Goal: Task Accomplishment & Management: Use online tool/utility

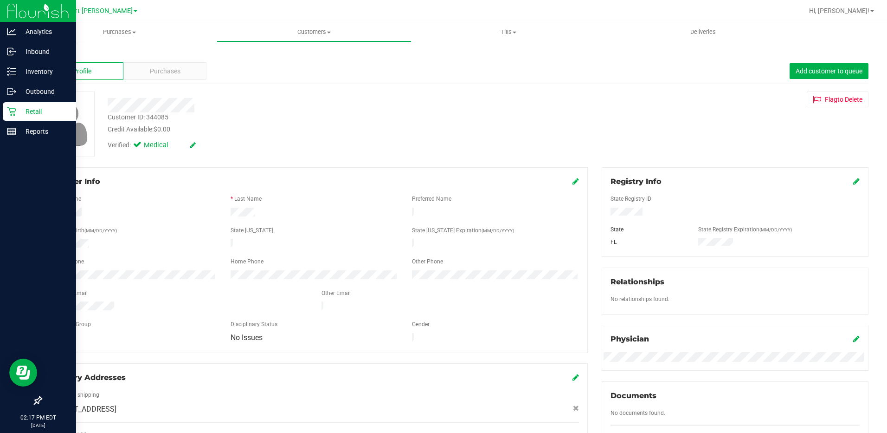
click at [19, 113] on p "Retail" at bounding box center [44, 111] width 56 height 11
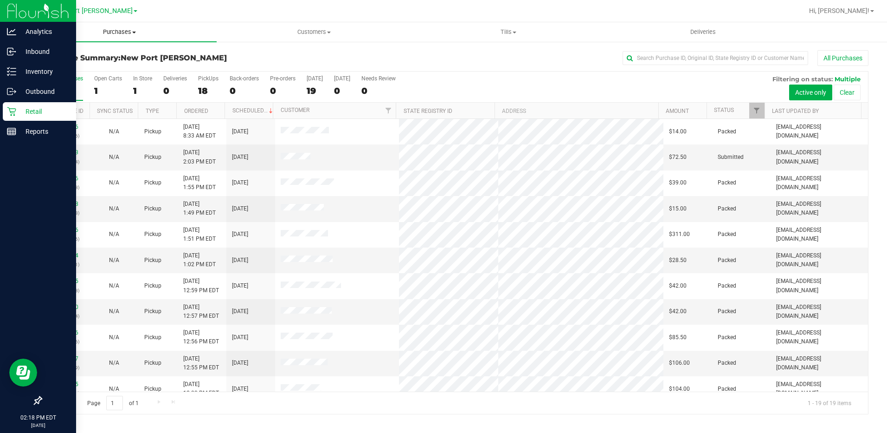
click at [110, 31] on span "Purchases" at bounding box center [119, 32] width 194 height 8
click at [107, 65] on li "Fulfillment" at bounding box center [119, 67] width 194 height 11
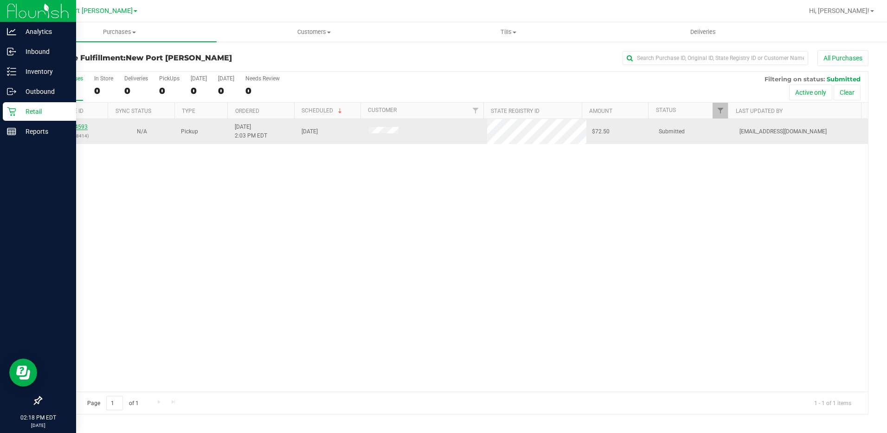
click at [79, 127] on link "11974593" at bounding box center [75, 126] width 26 height 6
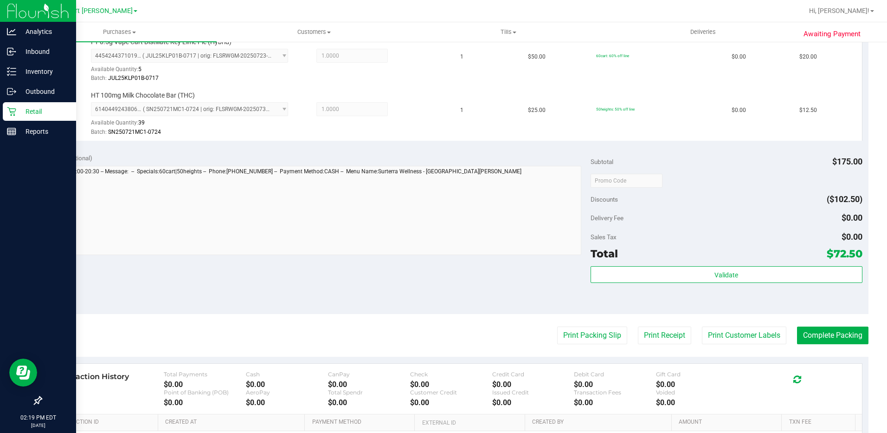
scroll to position [418, 0]
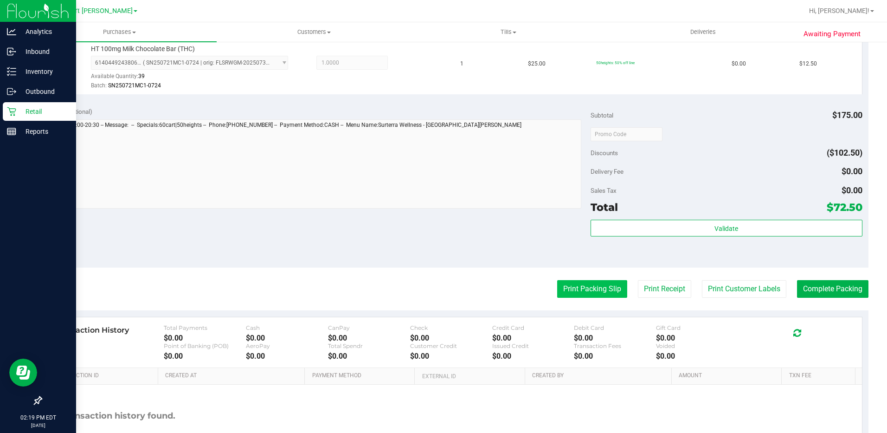
click at [579, 297] on button "Print Packing Slip" at bounding box center [592, 289] width 70 height 18
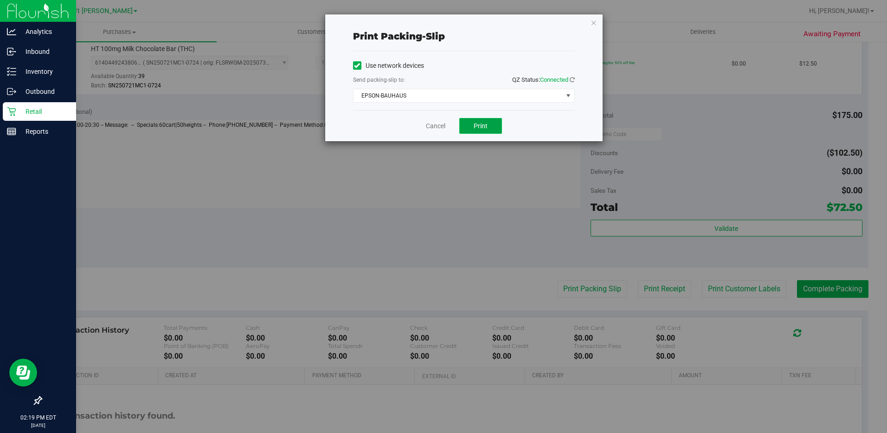
click at [484, 123] on span "Print" at bounding box center [481, 125] width 14 height 7
click at [433, 129] on link "Cancel" at bounding box center [435, 126] width 19 height 10
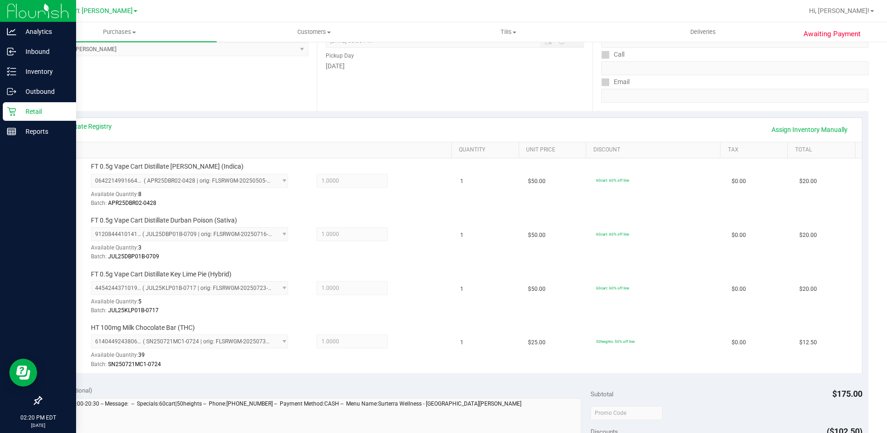
scroll to position [0, 0]
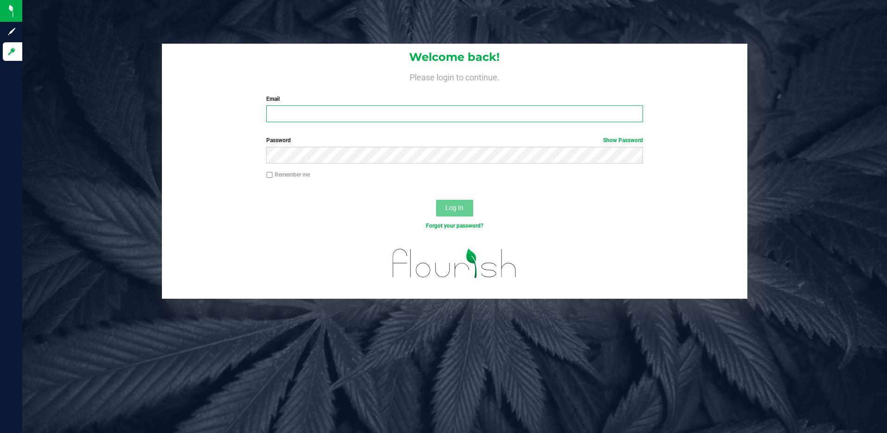
click at [327, 112] on input "Email" at bounding box center [454, 113] width 377 height 17
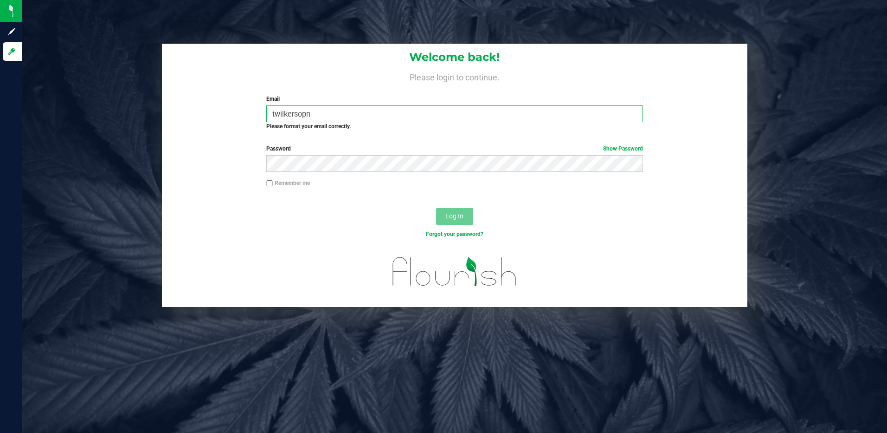
type input "twilkersopn"
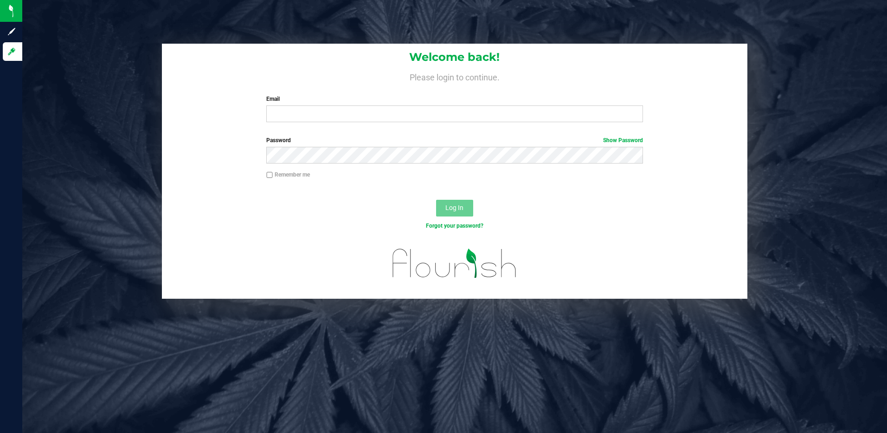
click at [316, 103] on label "Email" at bounding box center [454, 99] width 377 height 8
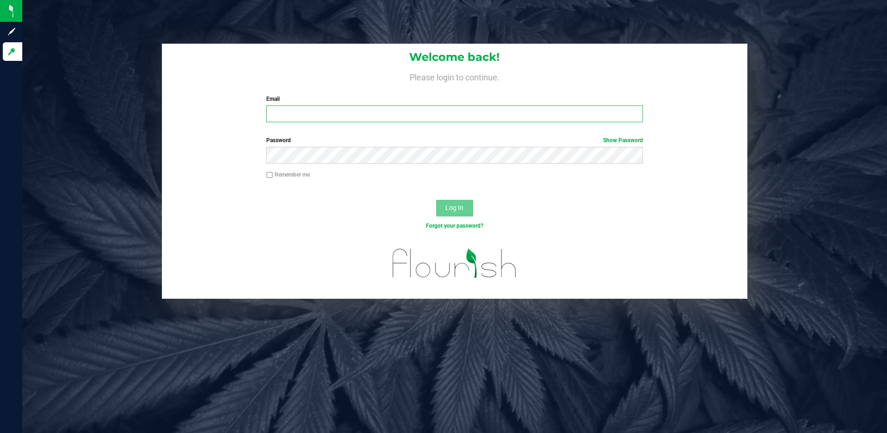
click at [316, 105] on input "Email" at bounding box center [454, 113] width 377 height 17
click at [436, 200] on button "Log In" at bounding box center [454, 208] width 37 height 17
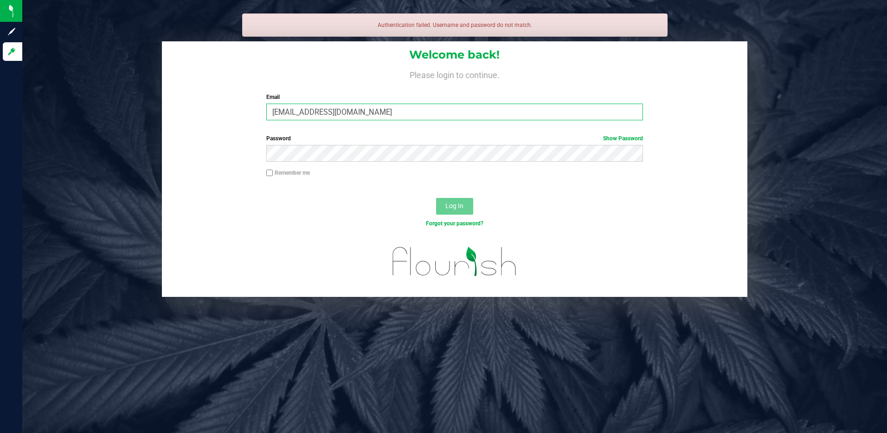
click at [296, 114] on input "twilkerrson@Liveparallel.com" at bounding box center [454, 111] width 377 height 17
type input "twilkerson@Liveparallel.com"
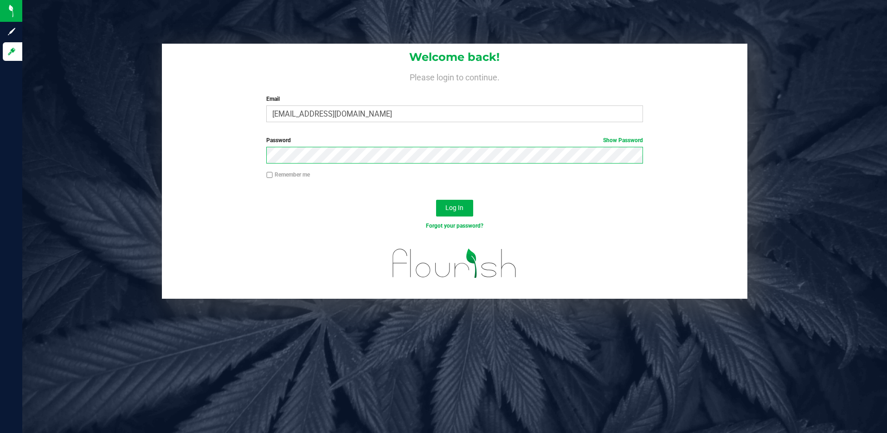
click at [436, 200] on button "Log In" at bounding box center [454, 208] width 37 height 17
